Goal: Task Accomplishment & Management: Complete application form

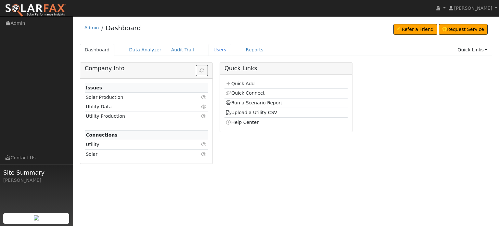
click at [210, 49] on link "Users" at bounding box center [219, 50] width 23 height 12
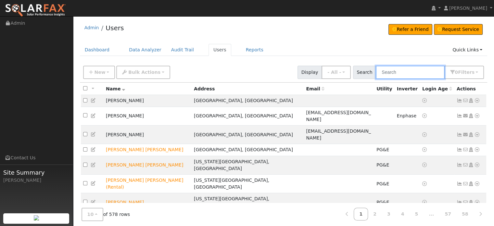
click at [395, 71] on input "text" at bounding box center [410, 72] width 69 height 13
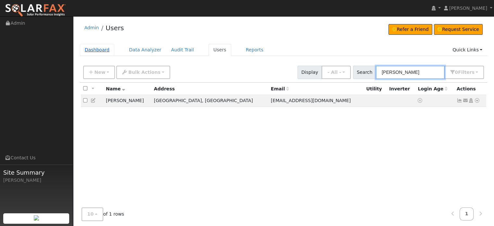
type input "rowe"
click at [96, 49] on link "Dashboard" at bounding box center [97, 50] width 35 height 12
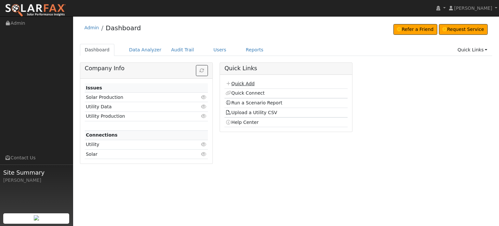
click at [238, 83] on link "Quick Add" at bounding box center [239, 83] width 29 height 5
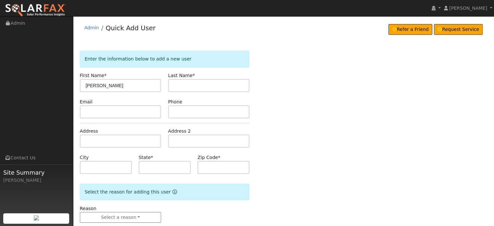
type input "[PERSON_NAME]"
click at [193, 87] on input "text" at bounding box center [208, 85] width 81 height 13
type input "Rowe"
click at [83, 142] on input "text" at bounding box center [120, 140] width 81 height 13
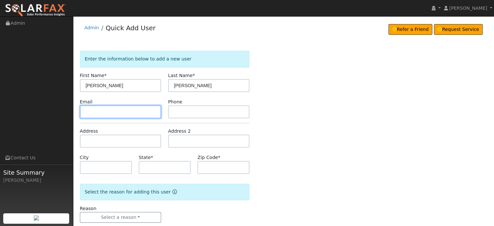
click at [90, 111] on input "text" at bounding box center [120, 111] width 81 height 13
type input "126 Jan Road"
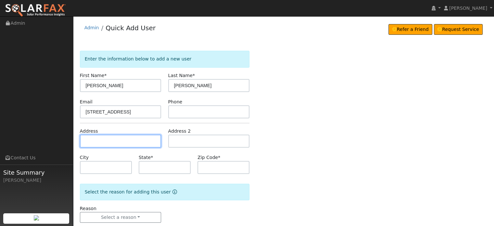
click at [96, 143] on input "text" at bounding box center [120, 140] width 81 height 13
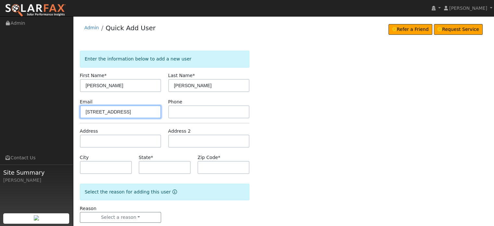
drag, startPoint x: 132, startPoint y: 110, endPoint x: -9, endPoint y: 108, distance: 141.3
click at [0, 108] on html "installed Tara Osbourn Tara Osbourn Profile My Company Help Center Terms Of Ser…" at bounding box center [247, 119] width 494 height 239
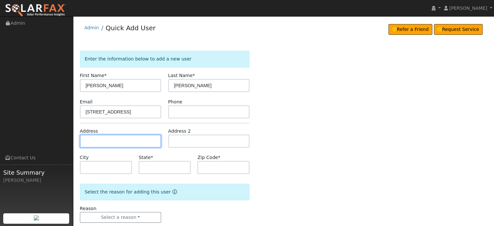
click at [89, 139] on input "text" at bounding box center [120, 140] width 81 height 13
paste input "126 Jan Road"
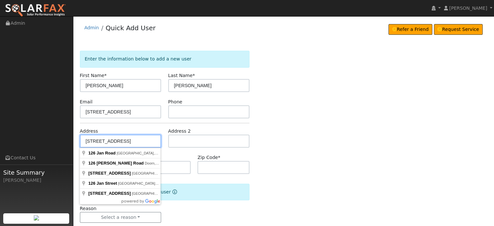
type input "126 Jan Road"
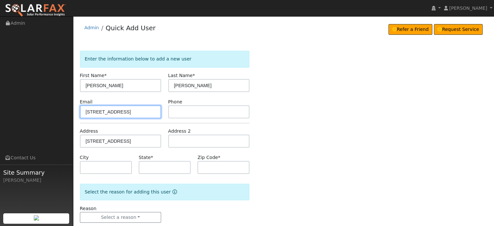
drag, startPoint x: 133, startPoint y: 109, endPoint x: 14, endPoint y: 110, distance: 118.5
click at [14, 110] on div "installed Tara Osbourn Tara Osbourn Profile My Company Help Center Terms Of Ser…" at bounding box center [247, 127] width 494 height 222
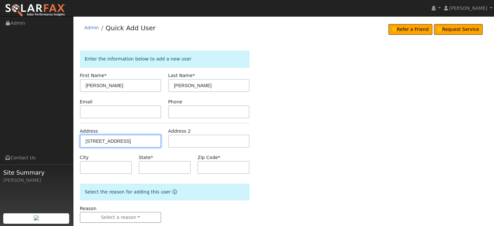
click at [119, 143] on input "126 Jan Road" at bounding box center [120, 140] width 81 height 13
type input "126 Jan Road"
type input "Grass Valley"
type input "CA"
type input "95945"
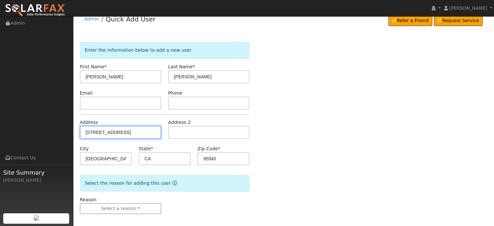
scroll to position [13, 0]
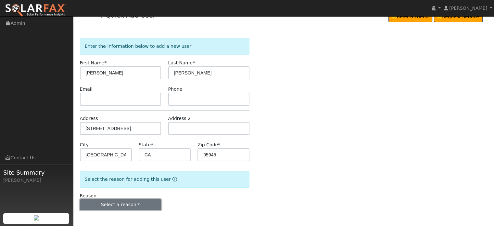
click at [119, 207] on button "Select a reason" at bounding box center [120, 204] width 81 height 11
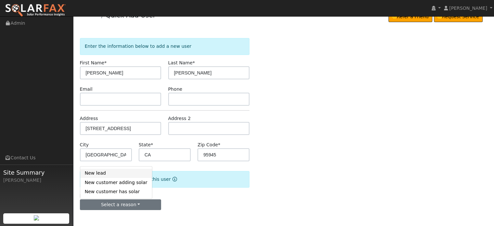
click at [100, 175] on link "New lead" at bounding box center [116, 173] width 72 height 9
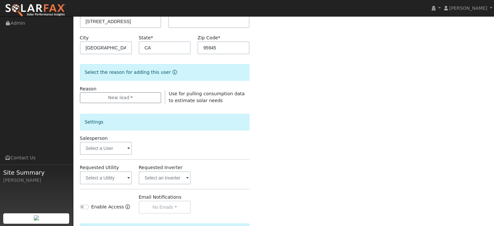
scroll to position [194, 0]
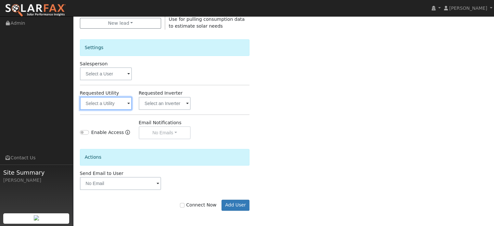
click at [107, 101] on input "text" at bounding box center [106, 103] width 52 height 13
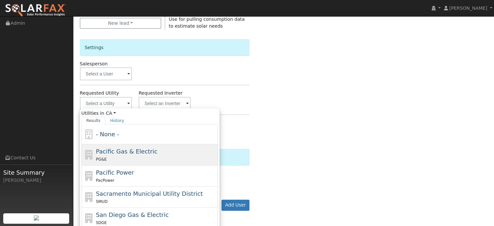
click at [106, 151] on span "Pacific Gas & Electric" at bounding box center [126, 151] width 61 height 7
type input "Pacific Gas & Electric"
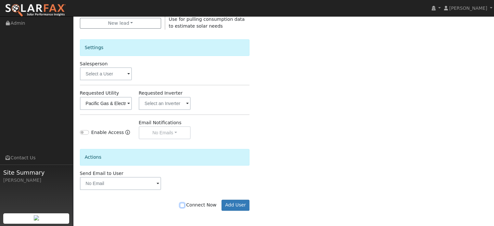
click at [184, 204] on input "Connect Now" at bounding box center [182, 205] width 5 height 5
checkbox input "true"
click at [238, 206] on button "Add User" at bounding box center [235, 204] width 28 height 11
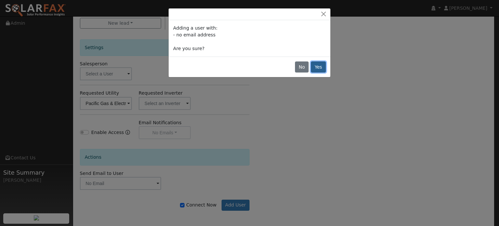
click at [318, 68] on button "Yes" at bounding box center [318, 66] width 15 height 11
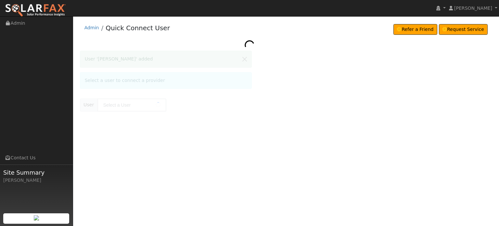
type input "[PERSON_NAME]"
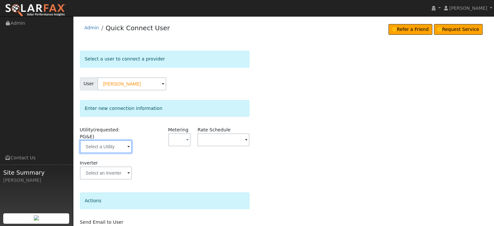
click at [105, 140] on input "text" at bounding box center [106, 146] width 52 height 13
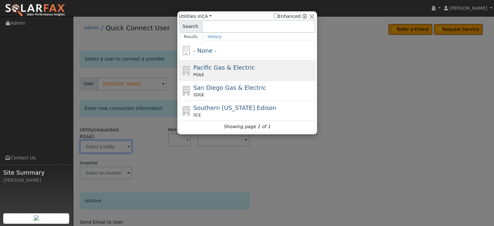
click at [225, 64] on span "Pacific Gas & Electric" at bounding box center [223, 67] width 61 height 7
type input "PG&E"
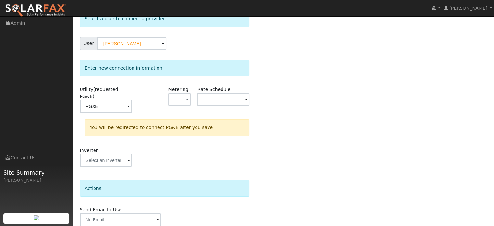
scroll to position [60, 0]
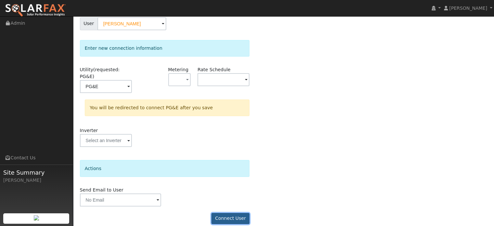
click at [229, 213] on button "Connect User" at bounding box center [230, 218] width 38 height 11
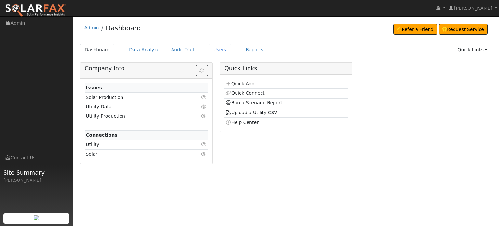
click at [208, 52] on link "Users" at bounding box center [219, 50] width 23 height 12
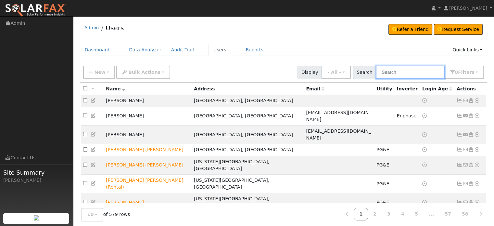
click at [413, 70] on input "text" at bounding box center [410, 72] width 69 height 13
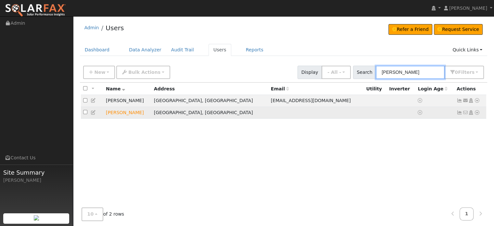
type input "[PERSON_NAME]"
click at [475, 114] on icon at bounding box center [477, 112] width 6 height 5
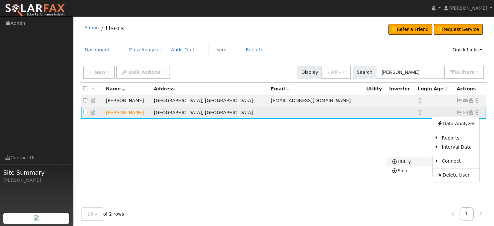
click at [403, 163] on link "Utility" at bounding box center [409, 161] width 45 height 9
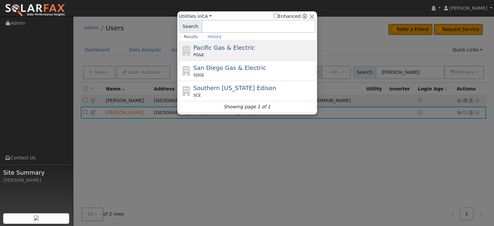
click at [210, 50] on span "Pacific Gas & Electric" at bounding box center [223, 47] width 61 height 7
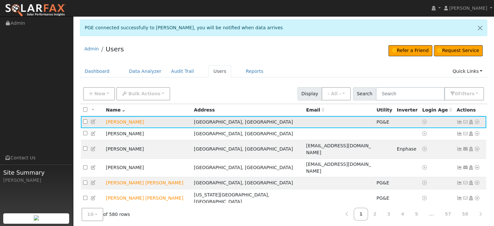
click at [457, 122] on icon at bounding box center [459, 121] width 6 height 5
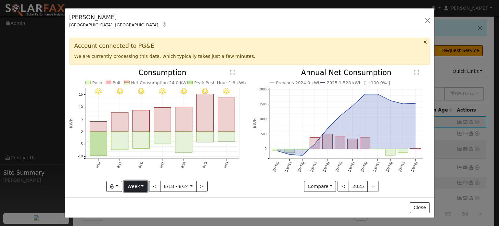
click at [143, 184] on button "Week" at bounding box center [136, 186] width 24 height 11
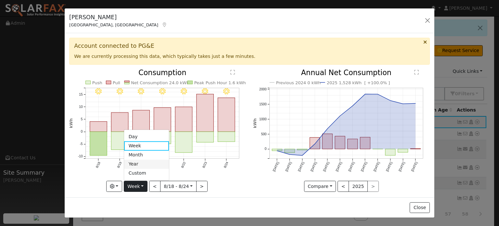
click at [137, 162] on link "Year" at bounding box center [146, 163] width 45 height 9
type input "[DATE]"
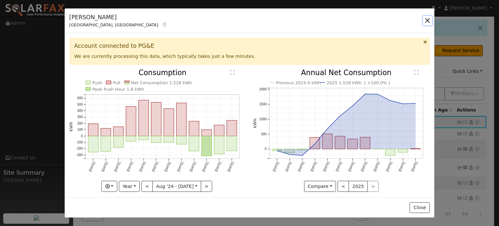
click at [427, 20] on button "button" at bounding box center [427, 20] width 9 height 9
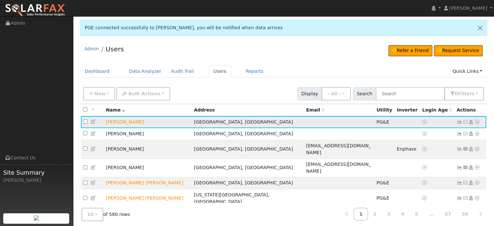
click at [479, 120] on icon at bounding box center [477, 121] width 6 height 5
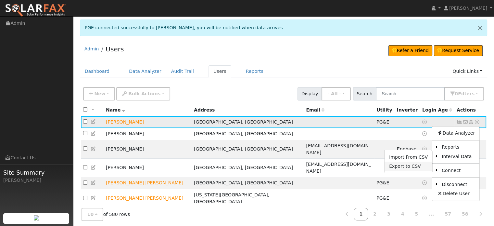
click at [398, 168] on link "Export to CSV" at bounding box center [408, 165] width 48 height 9
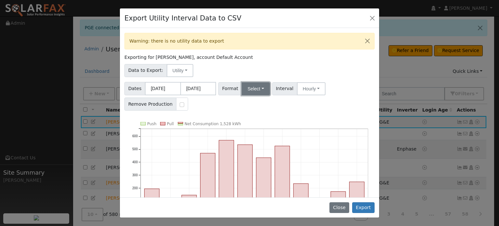
click at [260, 87] on button "Select" at bounding box center [256, 88] width 28 height 13
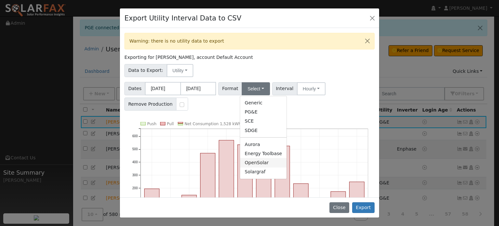
click at [251, 163] on link "OpenSolar" at bounding box center [263, 162] width 46 height 9
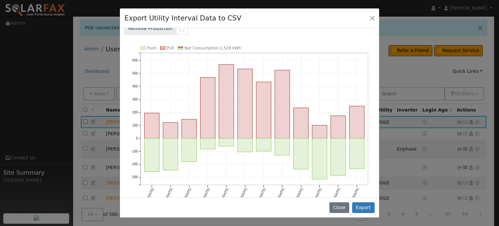
scroll to position [82, 0]
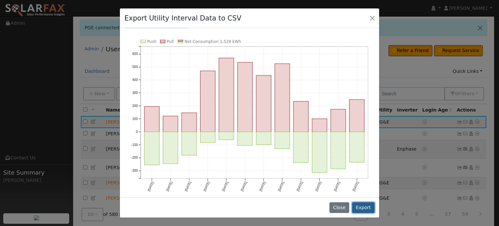
click at [368, 206] on button "Export" at bounding box center [363, 207] width 22 height 11
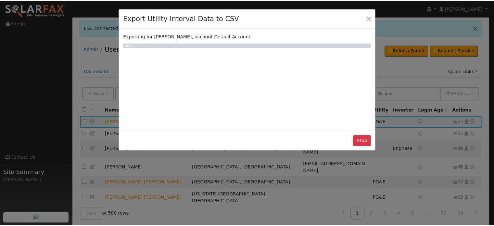
scroll to position [0, 0]
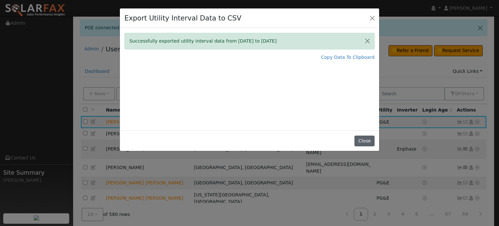
click at [368, 140] on button "Close" at bounding box center [364, 140] width 20 height 11
